Goal: Task Accomplishment & Management: Complete application form

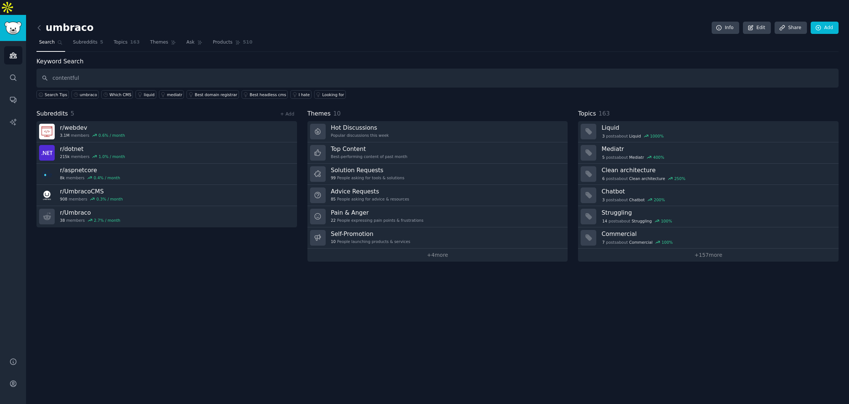
type input "contentful"
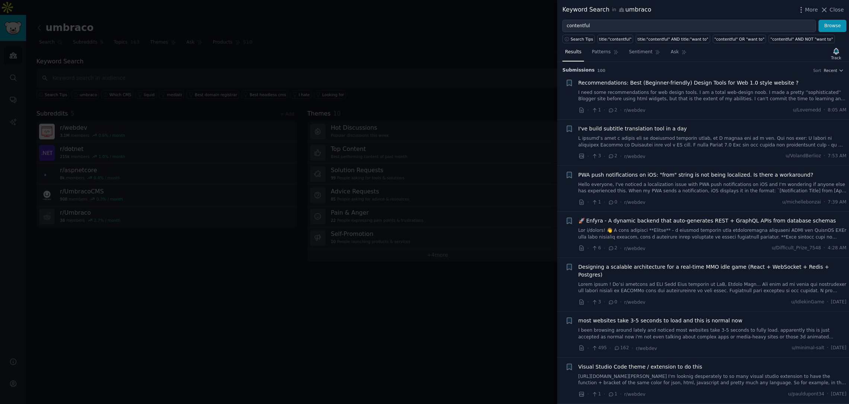
scroll to position [5, 0]
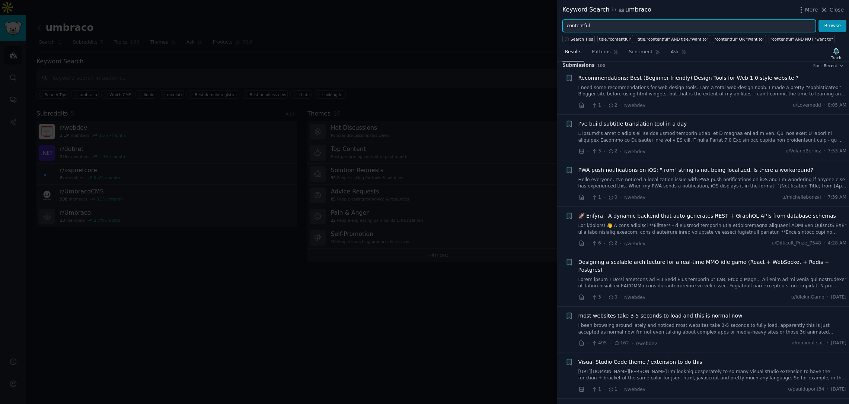
click at [619, 27] on input "contentful" at bounding box center [690, 26] width 254 height 13
type input "contentful and pricing"
click at [819, 20] on button "Browse" at bounding box center [833, 26] width 28 height 13
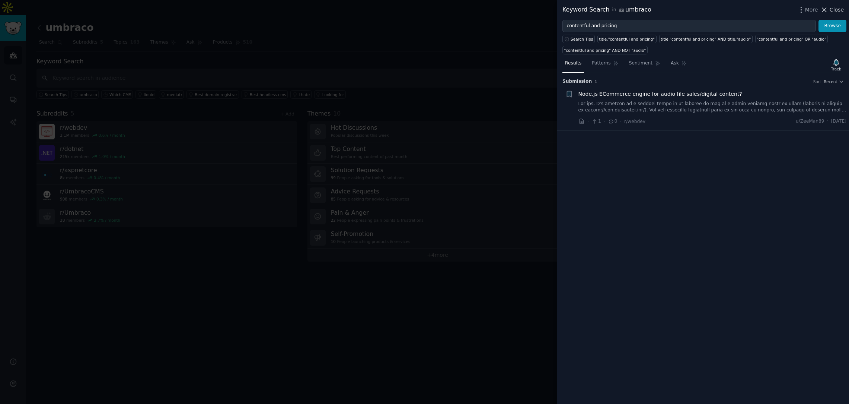
click at [836, 11] on span "Close" at bounding box center [837, 10] width 14 height 8
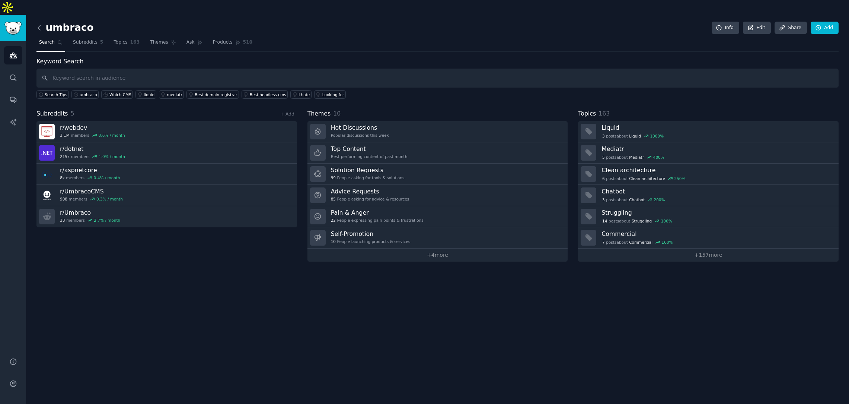
click at [42, 24] on icon at bounding box center [39, 28] width 8 height 8
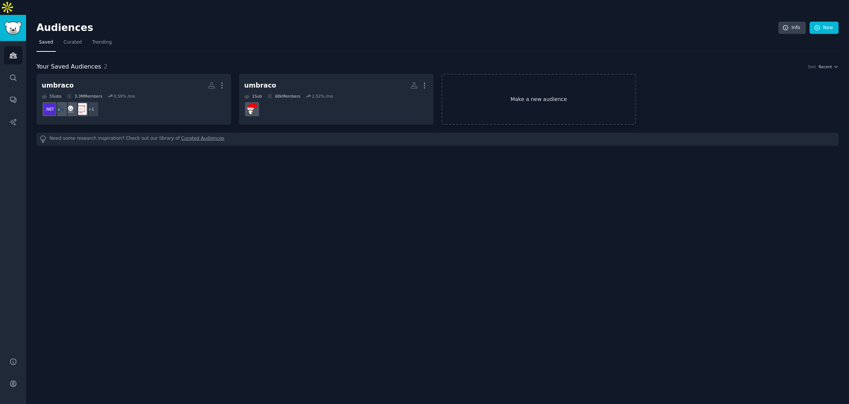
click at [500, 90] on link "Make a new audience" at bounding box center [539, 99] width 195 height 51
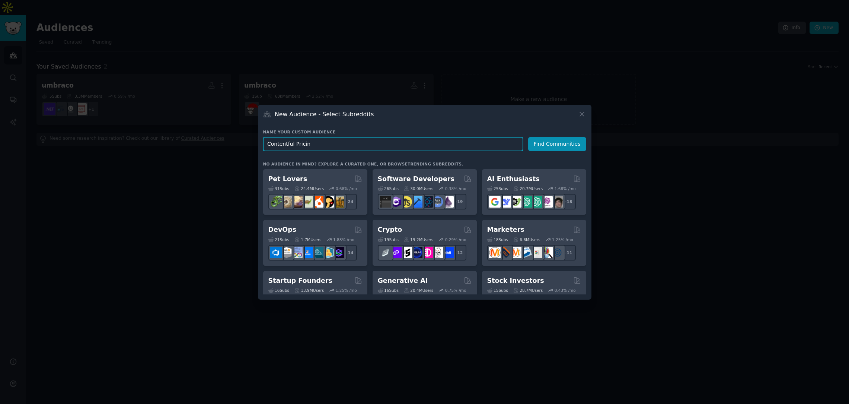
type input "Contentful Pricing"
click at [557, 144] on button "Find Communities" at bounding box center [557, 144] width 58 height 14
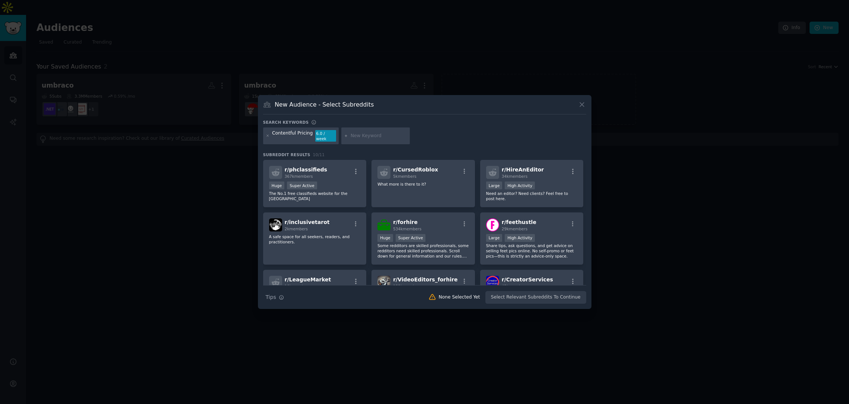
click at [373, 134] on input "text" at bounding box center [379, 136] width 57 height 7
type input "contentful"
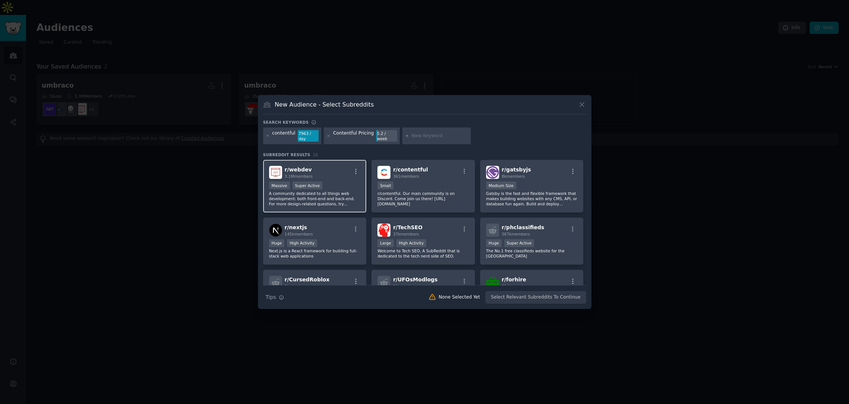
click at [350, 191] on p "A community dedicated to all things web development: both front-end and back-en…" at bounding box center [315, 199] width 92 height 16
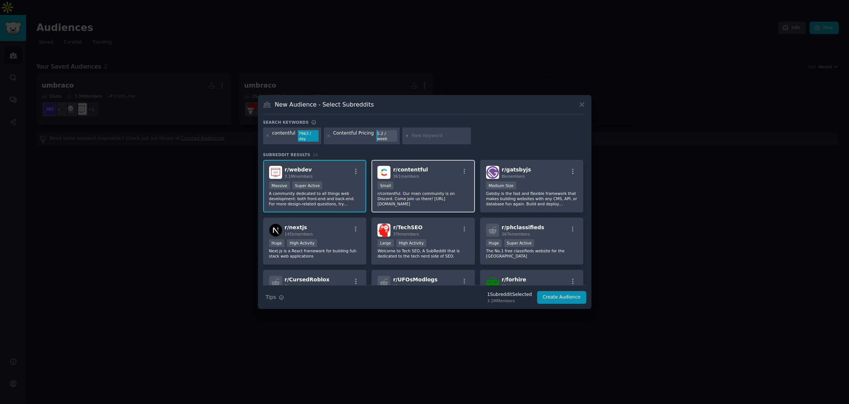
click at [410, 191] on p "r/contentful. Our main community is on Discord. Come join us there! [URL][DOMAI…" at bounding box center [424, 199] width 92 height 16
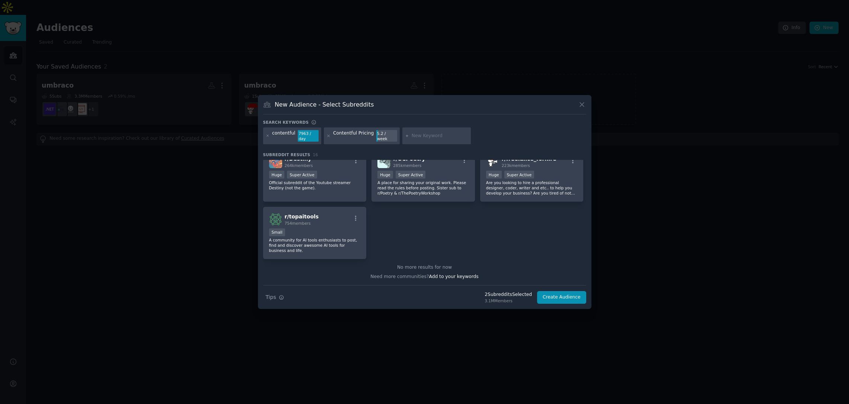
scroll to position [42, 0]
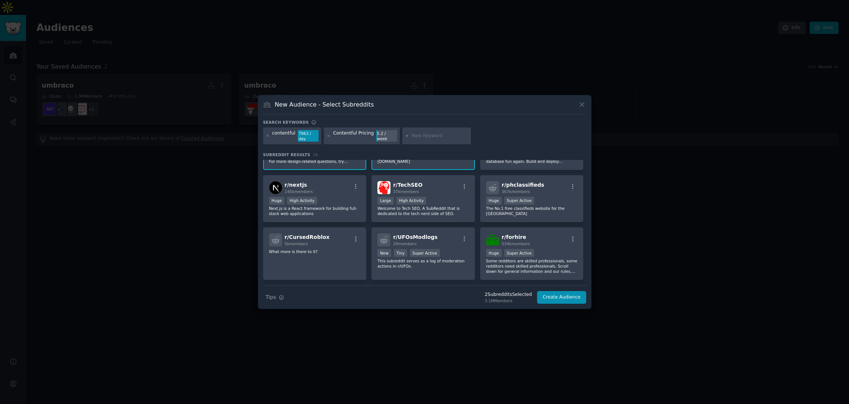
click at [419, 137] on input "text" at bounding box center [440, 136] width 57 height 7
type input "cms"
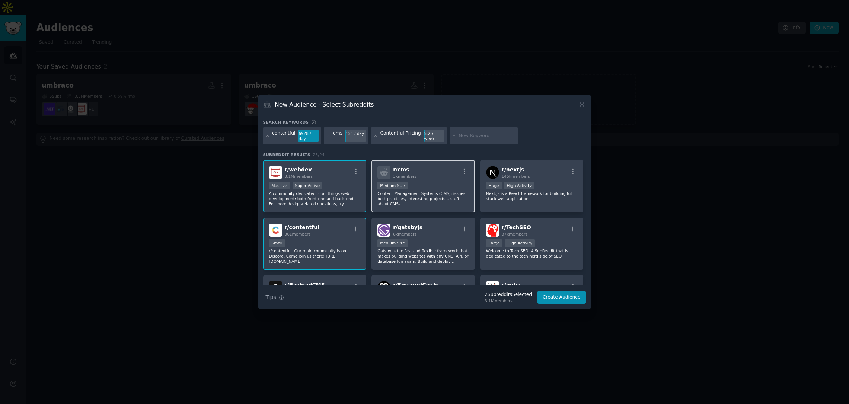
click at [422, 190] on div "Medium Size" at bounding box center [424, 185] width 92 height 9
click at [565, 297] on button "Create Audience" at bounding box center [561, 297] width 49 height 13
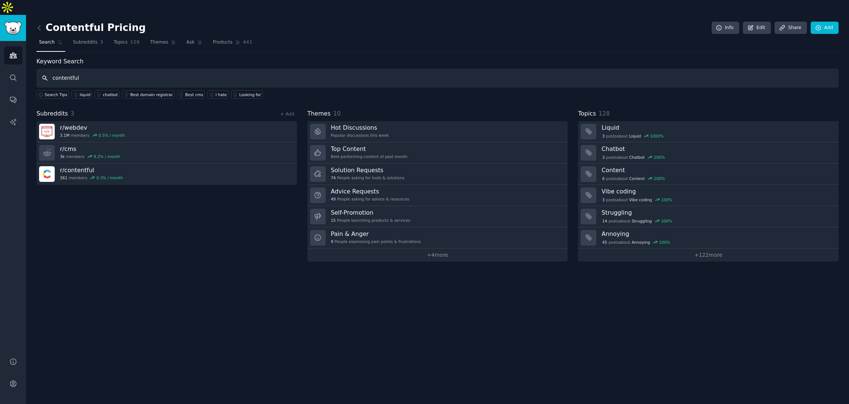
type input "contentful"
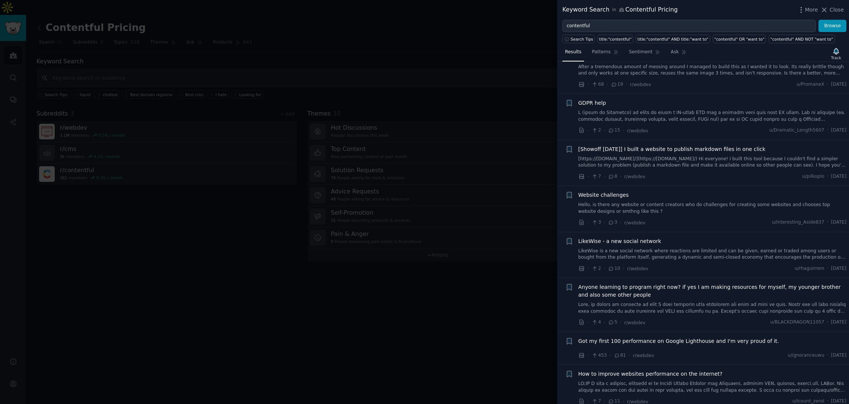
scroll to position [4082, 0]
